Goal: Task Accomplishment & Management: Manage account settings

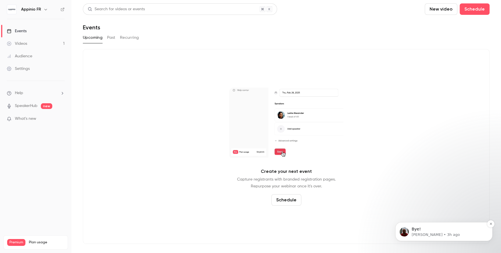
click at [435, 237] on p "[PERSON_NAME] • 3h ago" at bounding box center [449, 235] width 74 height 5
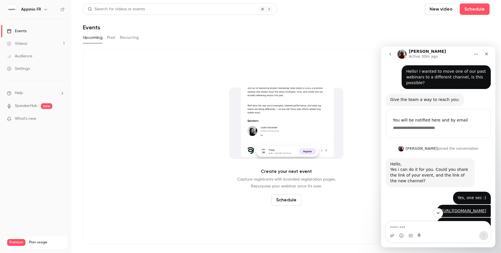
scroll to position [312, 0]
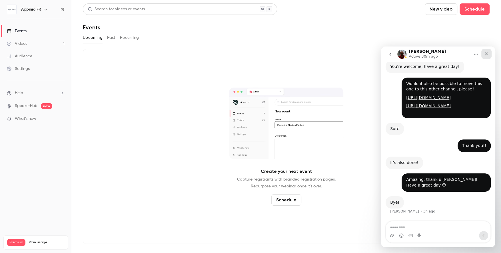
click at [488, 55] on icon "Close" at bounding box center [486, 54] width 5 height 5
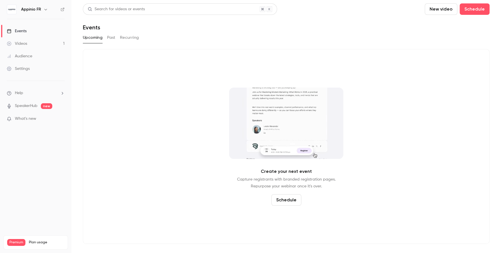
click at [33, 41] on link "Videos 1" at bounding box center [35, 43] width 71 height 13
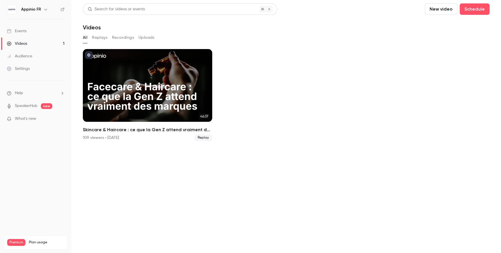
click at [36, 10] on h6 "Appinio FR" at bounding box center [31, 10] width 20 height 6
click at [42, 10] on button "button" at bounding box center [45, 9] width 7 height 7
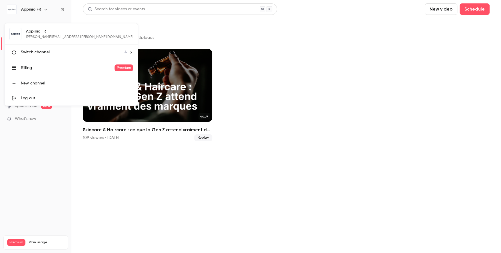
click at [41, 33] on div "Appinio FR [PERSON_NAME][EMAIL_ADDRESS][PERSON_NAME][DOMAIN_NAME] Switch channe…" at bounding box center [71, 64] width 133 height 82
click at [125, 53] on span "4" at bounding box center [126, 52] width 2 height 6
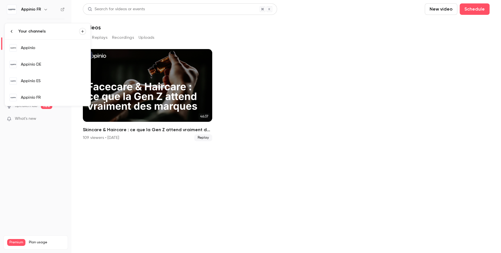
click at [59, 83] on div "Appinio ES" at bounding box center [53, 81] width 65 height 6
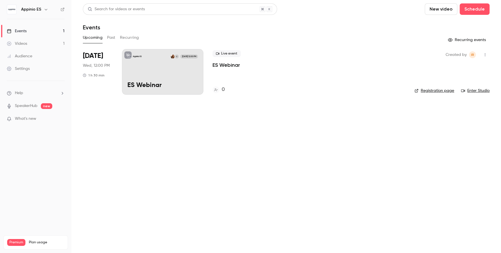
click at [175, 69] on div "Appinio ES C [DATE] 12:00 PM ES Webinar" at bounding box center [162, 72] width 81 height 46
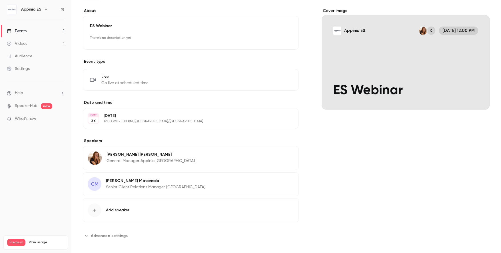
scroll to position [46, 0]
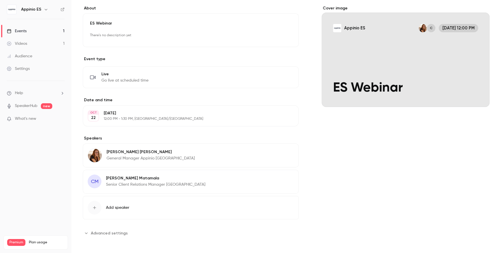
click at [279, 177] on icon "button" at bounding box center [278, 179] width 5 height 5
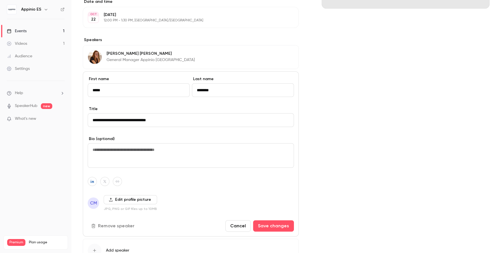
scroll to position [146, 0]
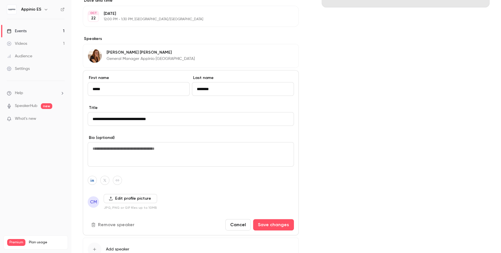
click at [123, 195] on label "Edit profile picture" at bounding box center [130, 198] width 53 height 9
click at [0, 0] on input "Edit profile picture" at bounding box center [0, 0] width 0 height 0
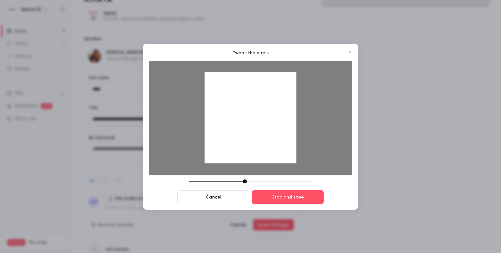
drag, startPoint x: 231, startPoint y: 180, endPoint x: 246, endPoint y: 180, distance: 15.4
click at [246, 180] on div at bounding box center [250, 182] width 123 height 4
drag, startPoint x: 255, startPoint y: 126, endPoint x: 250, endPoint y: 144, distance: 18.6
click at [250, 144] on div at bounding box center [251, 118] width 92 height 92
click at [248, 180] on div at bounding box center [247, 182] width 4 height 4
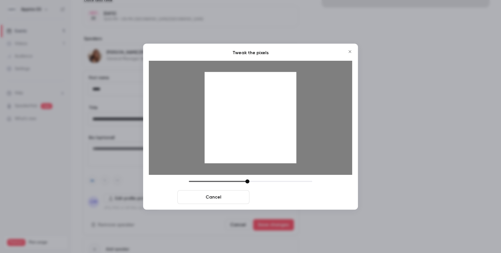
click at [277, 201] on button "Crop and save" at bounding box center [288, 198] width 72 height 14
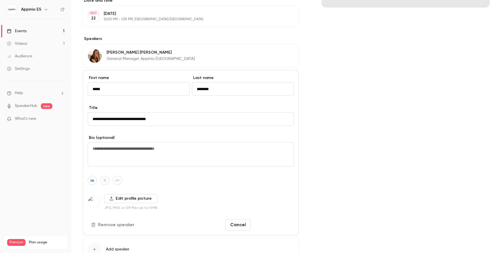
click at [274, 225] on button "Save changes" at bounding box center [273, 224] width 41 height 11
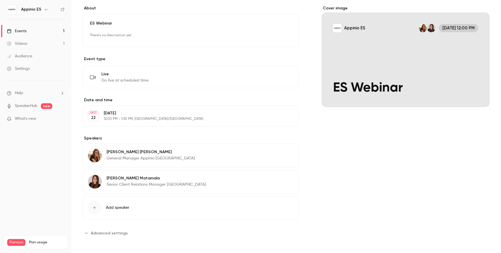
click at [96, 155] on img at bounding box center [95, 156] width 14 height 14
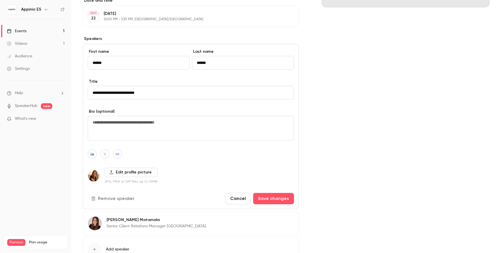
scroll to position [187, 0]
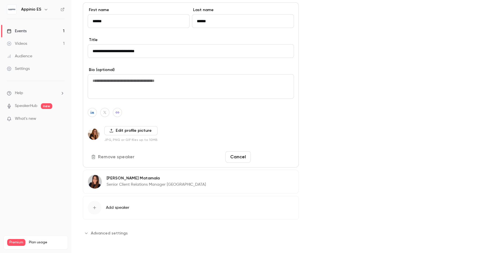
click at [282, 156] on button "Save changes" at bounding box center [273, 156] width 41 height 11
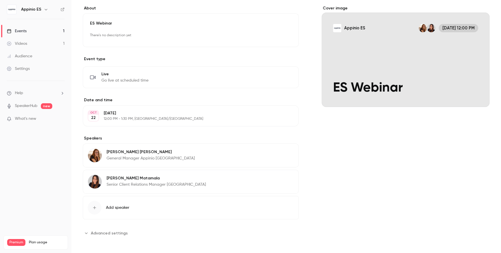
scroll to position [0, 0]
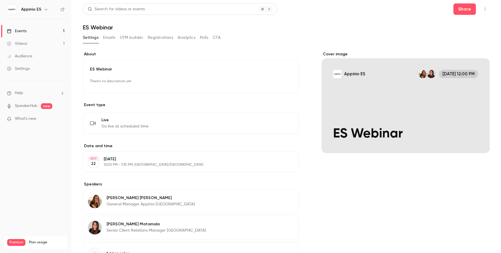
click at [204, 76] on div "ES Webinar There's no description yet Edit" at bounding box center [191, 76] width 216 height 34
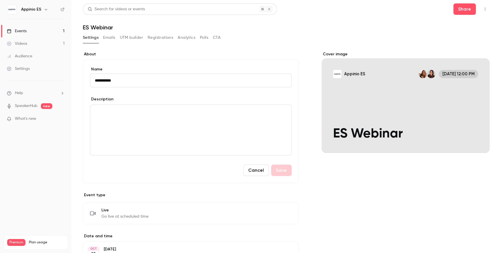
click at [199, 68] on label "Name" at bounding box center [191, 70] width 202 height 6
click at [199, 74] on input "**********" at bounding box center [191, 81] width 202 height 14
